Goal: Entertainment & Leisure: Consume media (video, audio)

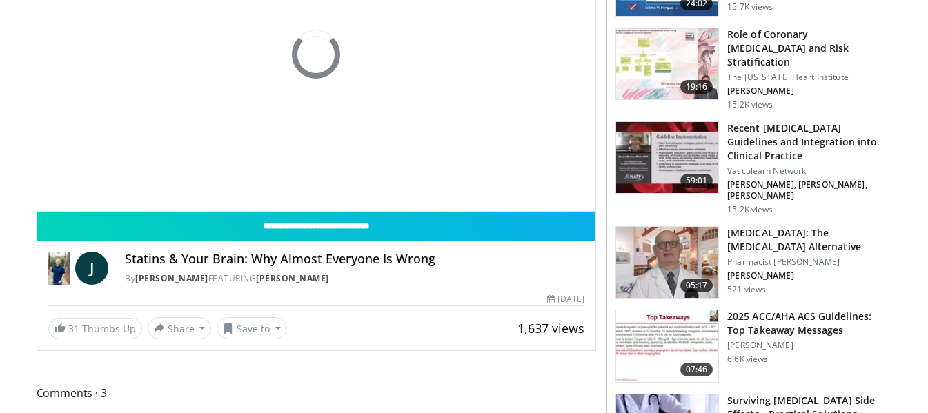
scroll to position [276, 0]
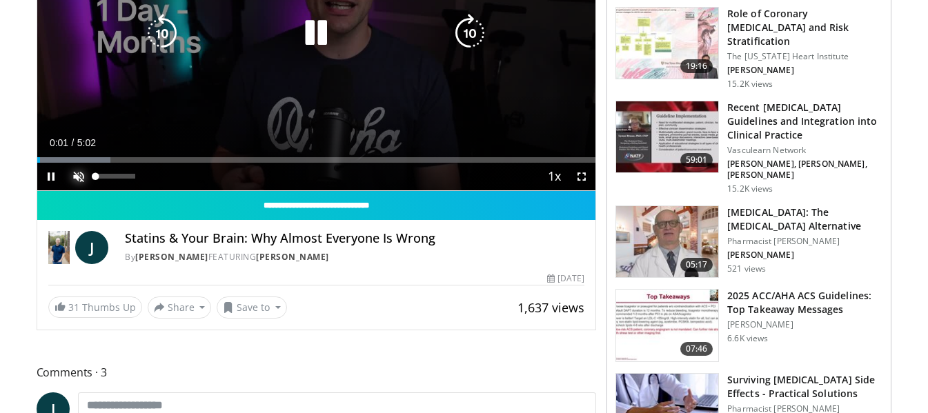
click at [75, 177] on span "Video Player" at bounding box center [79, 177] width 28 height 28
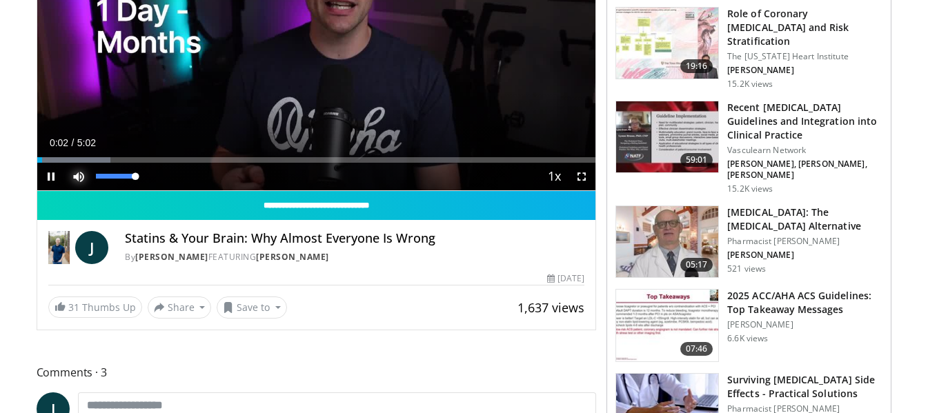
click at [77, 176] on span "Video Player" at bounding box center [79, 177] width 28 height 28
click at [77, 176] on video-js "**********" at bounding box center [316, 34] width 559 height 314
click at [78, 175] on span "Video Player" at bounding box center [79, 177] width 28 height 28
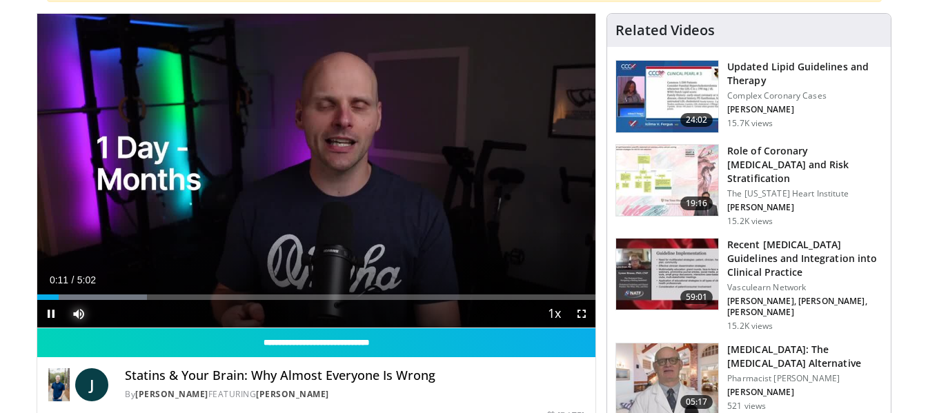
scroll to position [138, 0]
